Goal: Find contact information: Find contact information

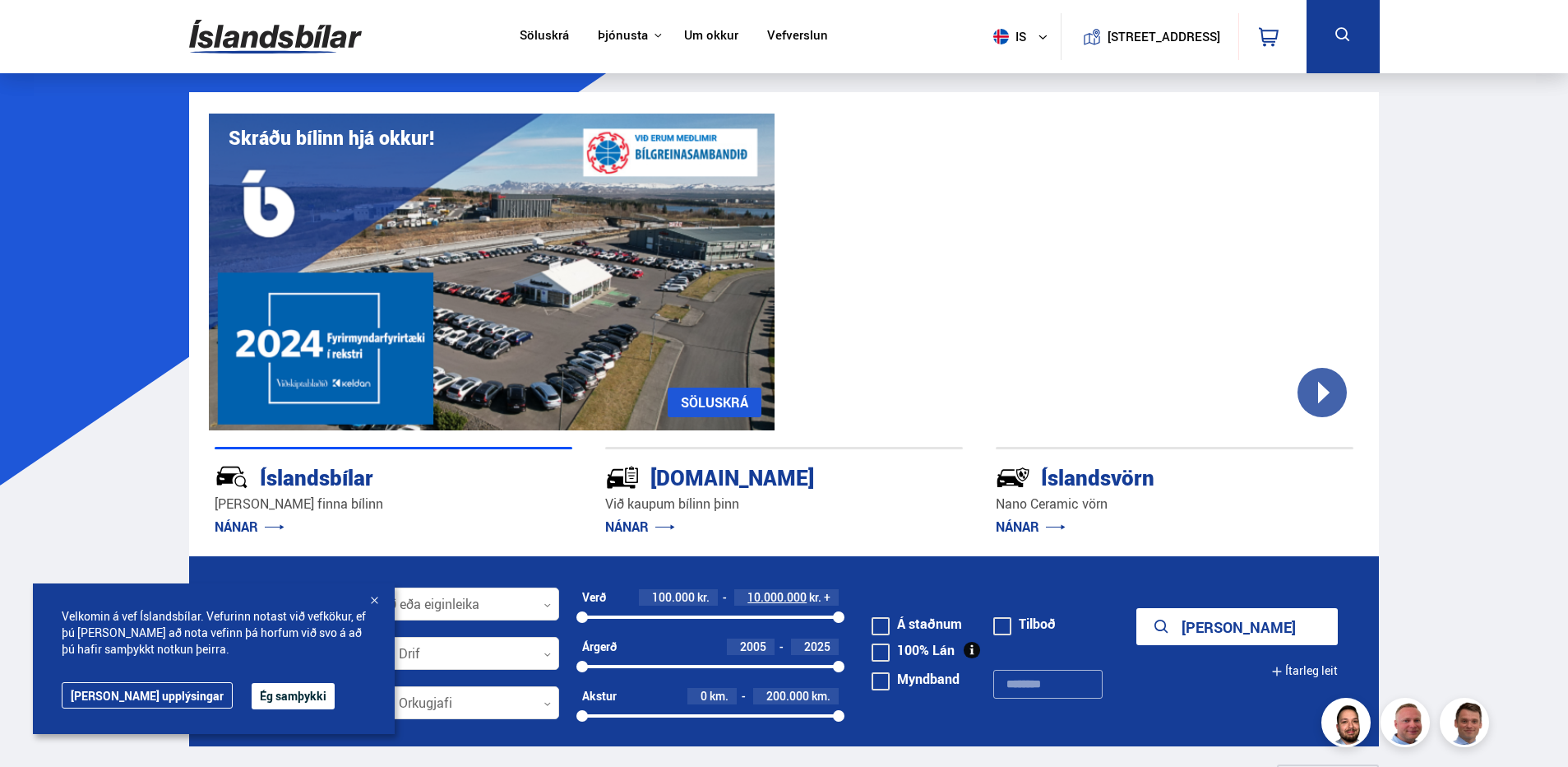
click at [724, 35] on link "Um okkur" at bounding box center [711, 37] width 54 height 17
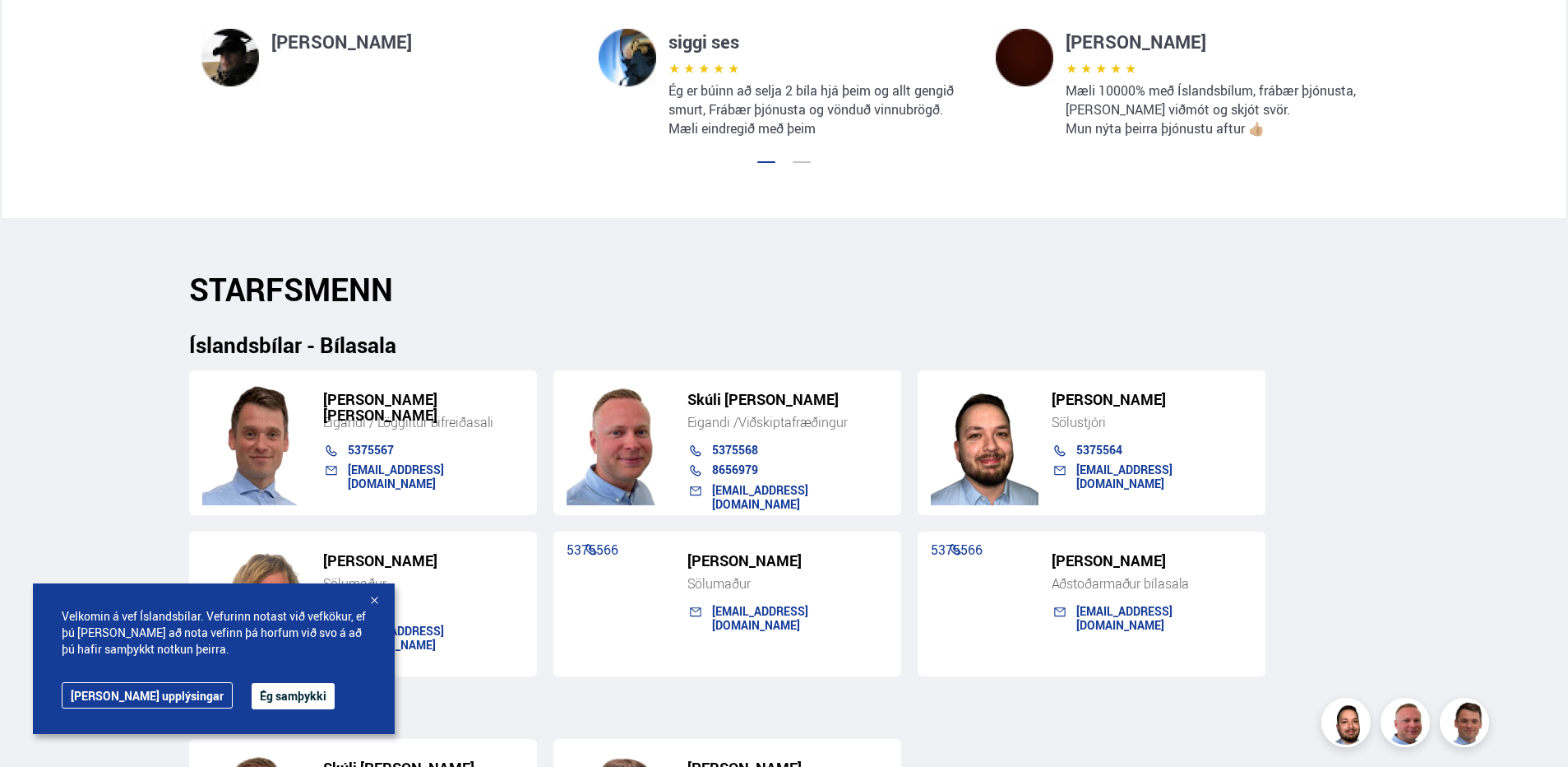
scroll to position [1563, 0]
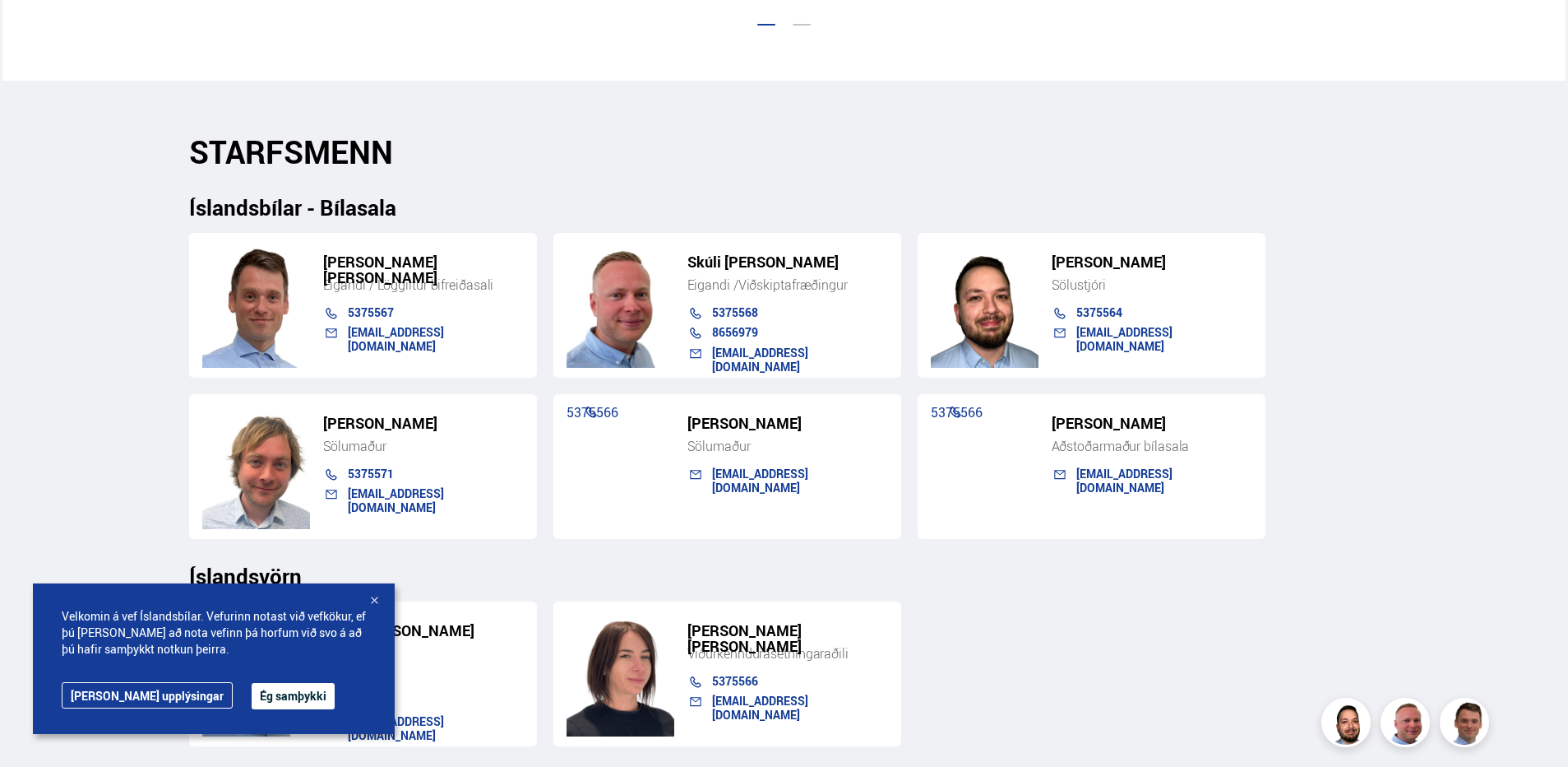
click at [1099, 308] on link "5375564" at bounding box center [1099, 312] width 46 height 16
click at [745, 314] on link "5375568" at bounding box center [735, 312] width 46 height 16
click at [735, 305] on link "5375568" at bounding box center [735, 312] width 46 height 16
drag, startPoint x: 830, startPoint y: 171, endPoint x: 626, endPoint y: 330, distance: 258.6
click at [830, 171] on div "Íslandsbílar - Bílasala" at bounding box center [784, 194] width 1191 height 50
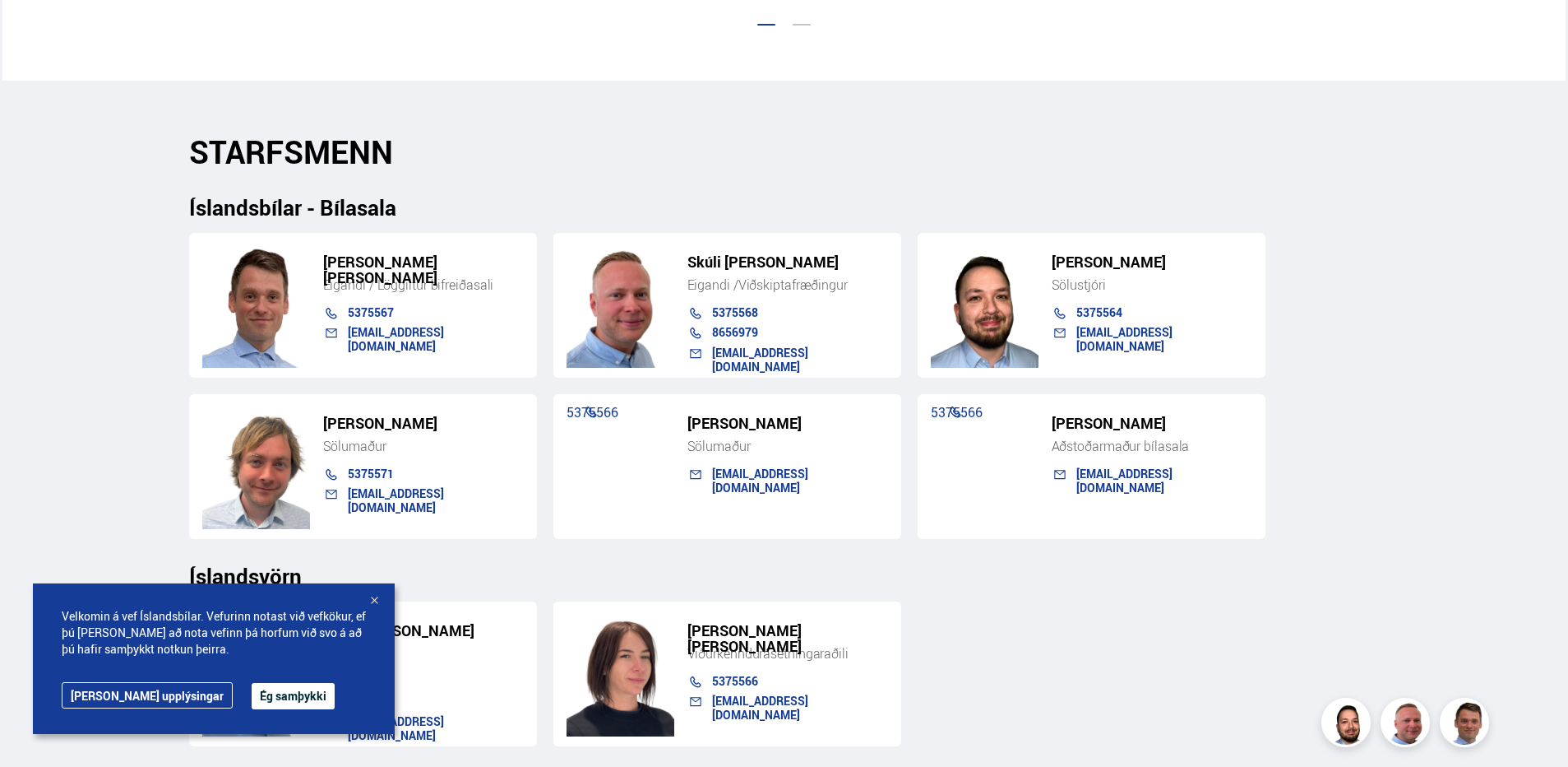
click at [370, 315] on link "5375567" at bounding box center [371, 312] width 46 height 16
click at [167, 394] on div "Söluskrá Þjónusta Íslandsbílar [DOMAIN_NAME] Íslandsvörn Leiðbeiningar Um okkur…" at bounding box center [784, 314] width 1568 height 3756
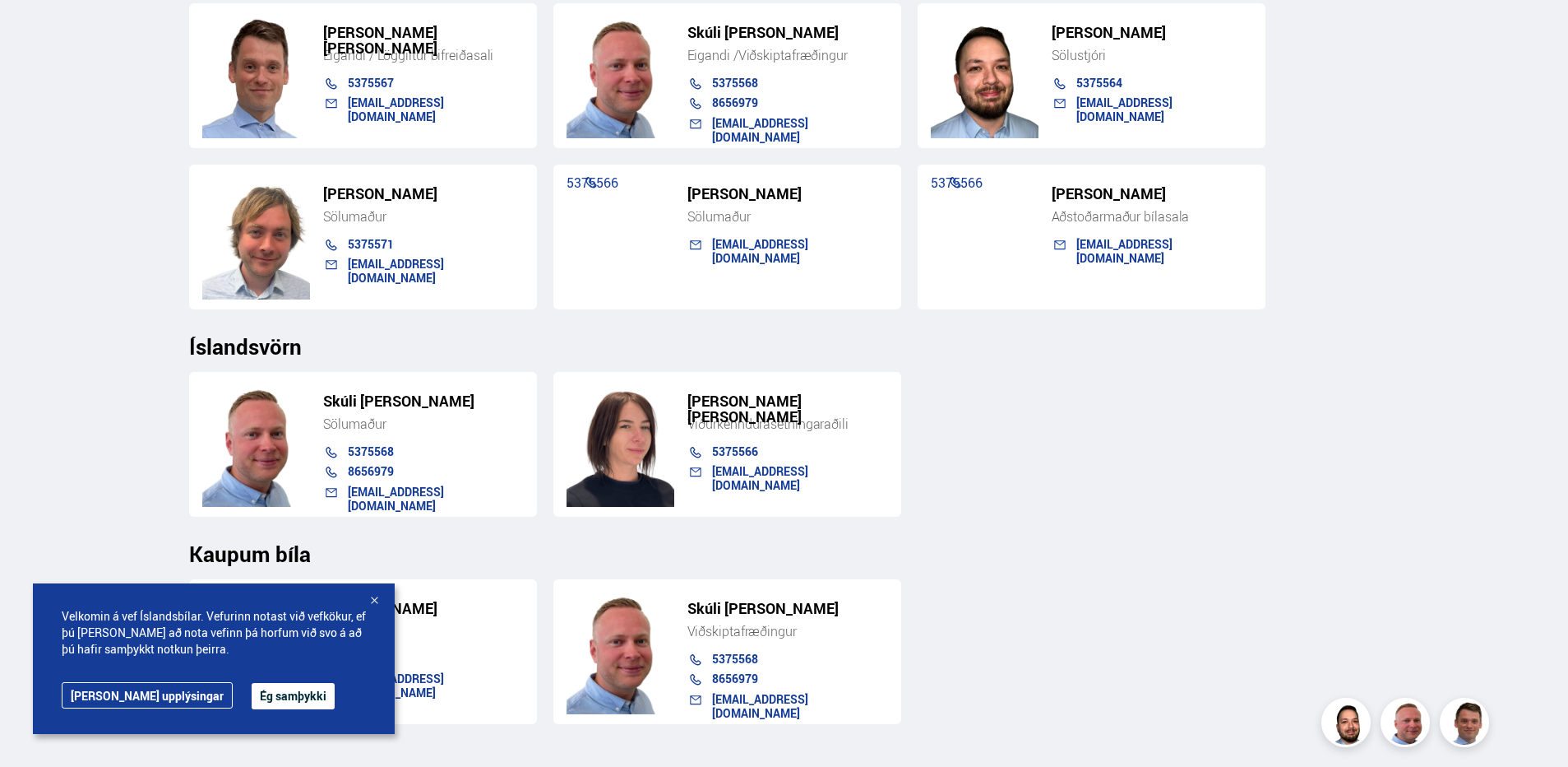
scroll to position [1646, 0]
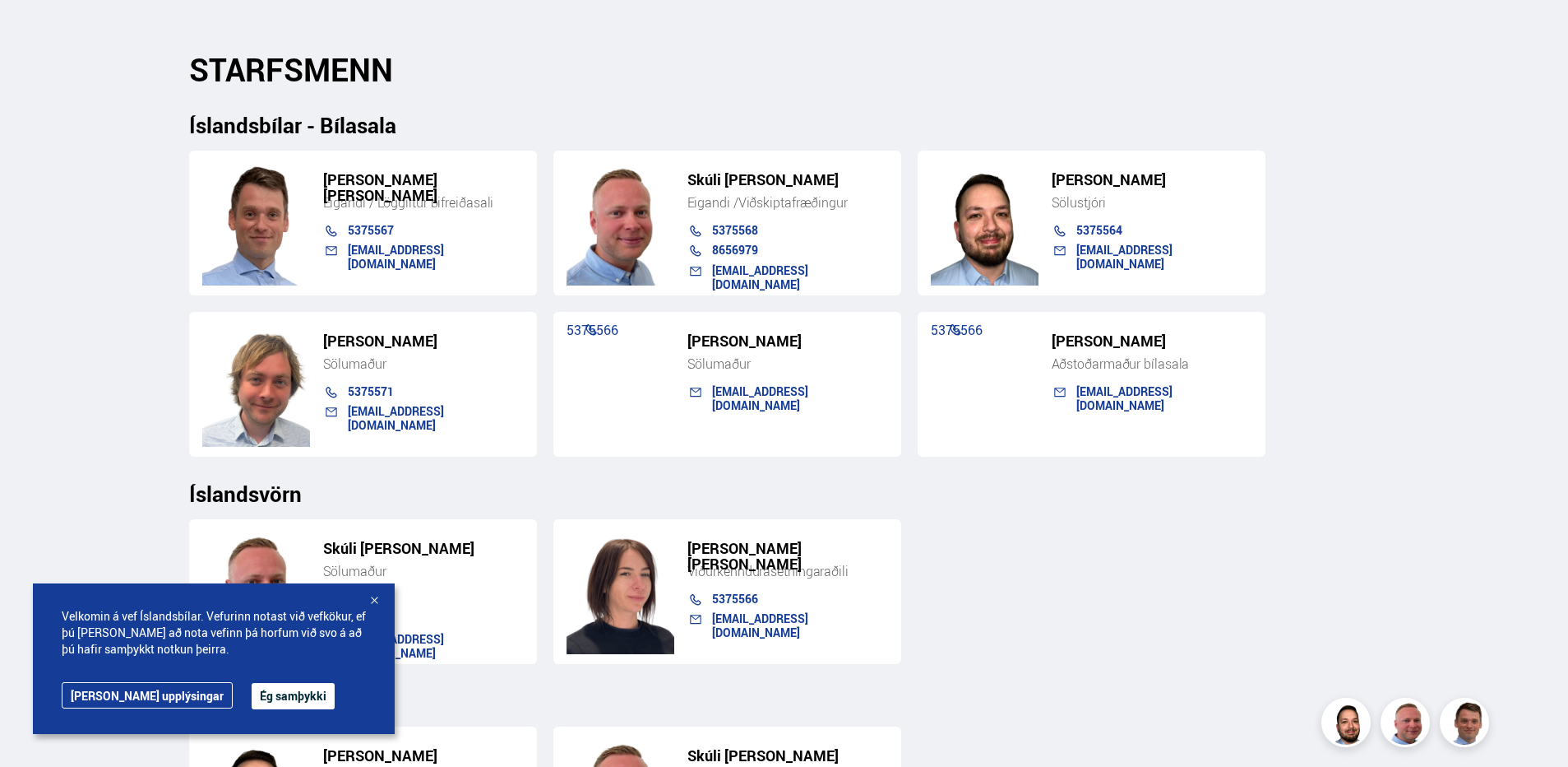
click at [727, 248] on link "8656979" at bounding box center [735, 250] width 46 height 16
click at [1098, 232] on link "5375564" at bounding box center [1099, 230] width 46 height 16
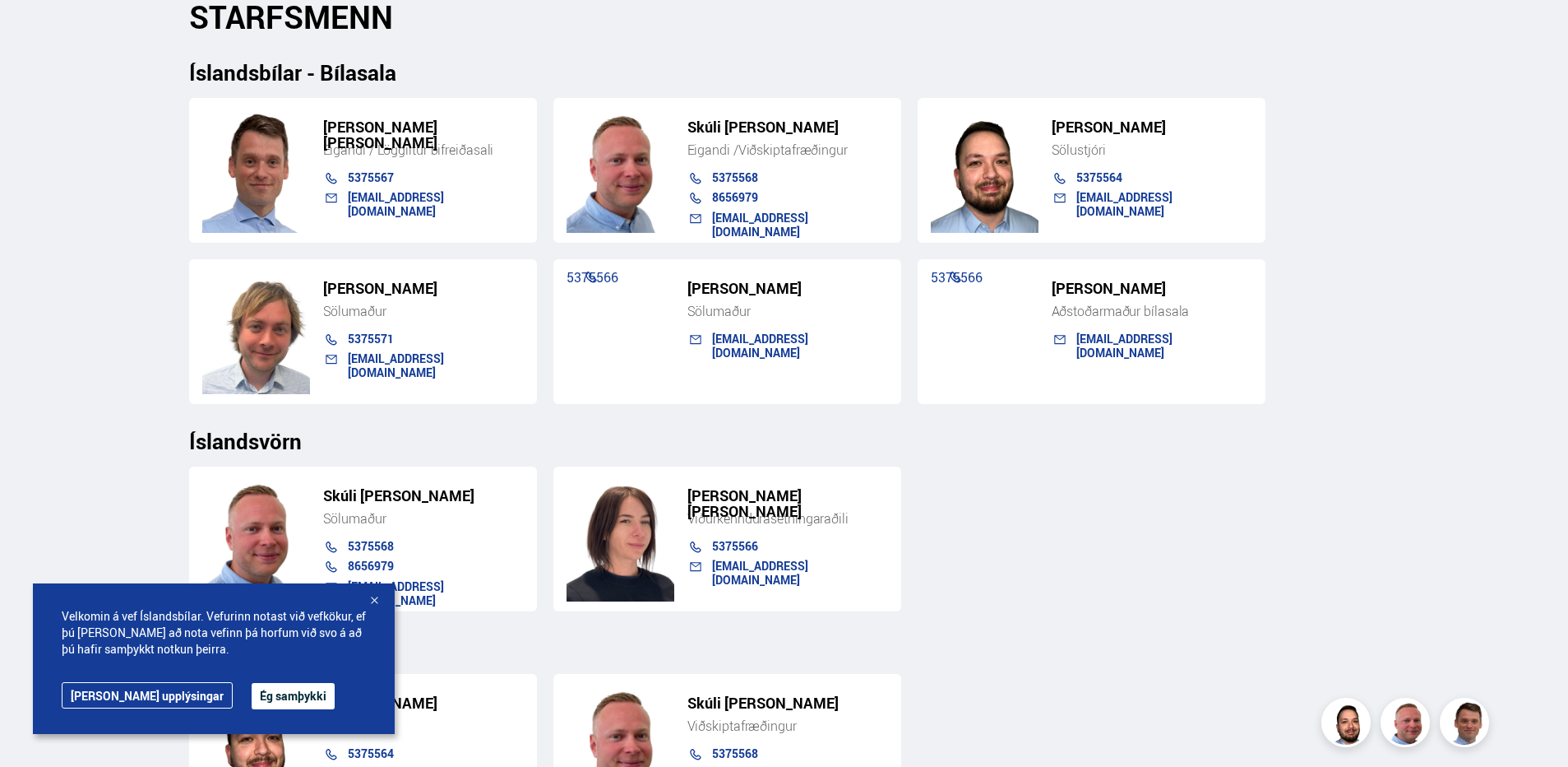
scroll to position [1727, 0]
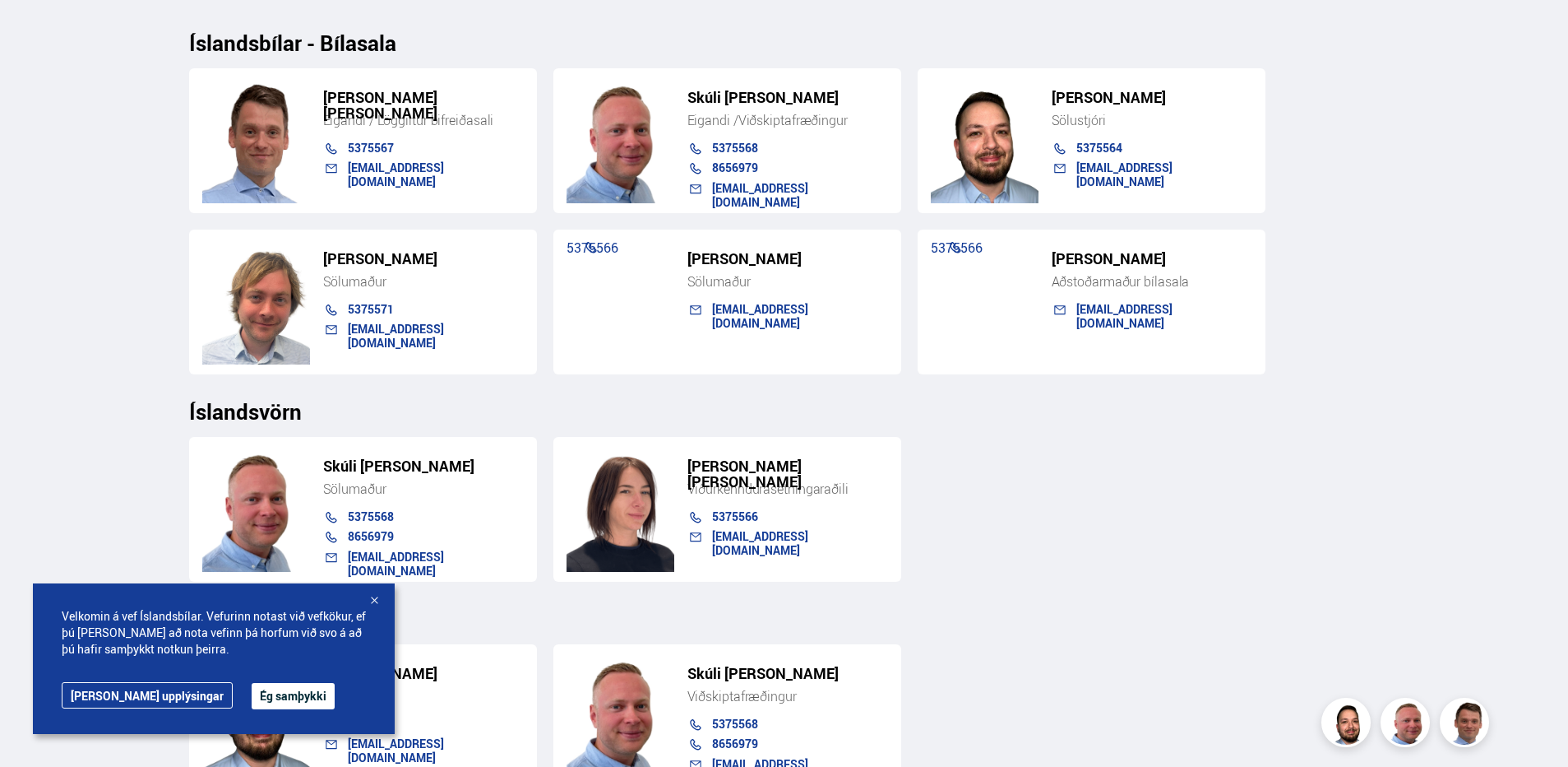
click at [1232, 483] on div "[PERSON_NAME] Sölumaður 5375568 8656979 [EMAIL_ADDRESS][DOMAIN_NAME] [PERSON_NA…" at bounding box center [784, 502] width 1191 height 158
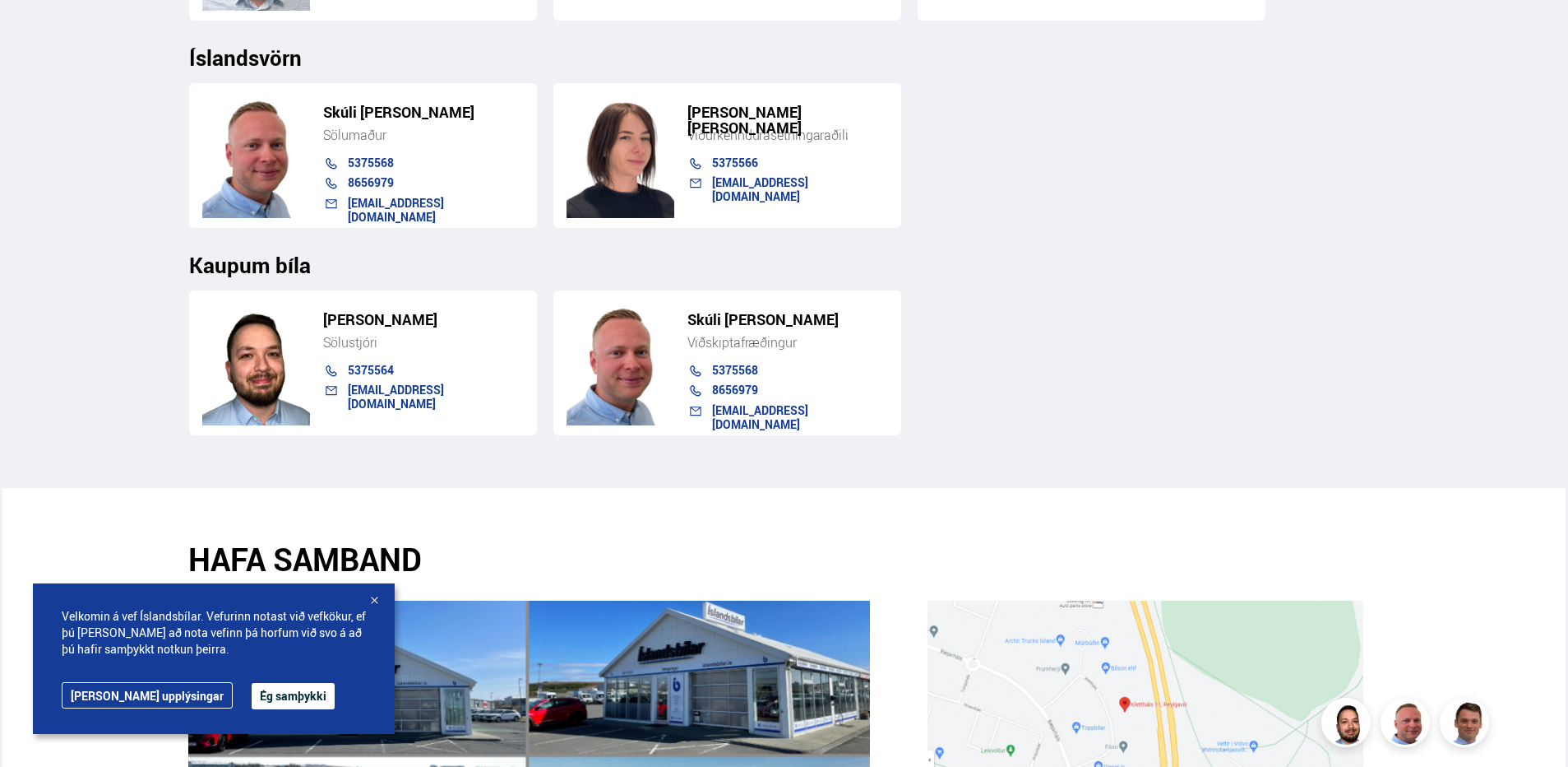
scroll to position [2140, 0]
